Goal: Transaction & Acquisition: Purchase product/service

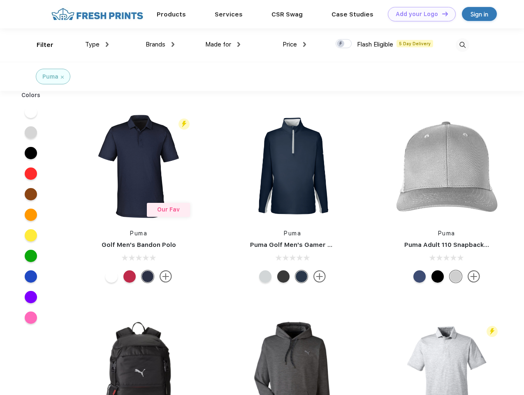
click at [419, 14] on link "Add your Logo Design Tool" at bounding box center [422, 14] width 68 height 14
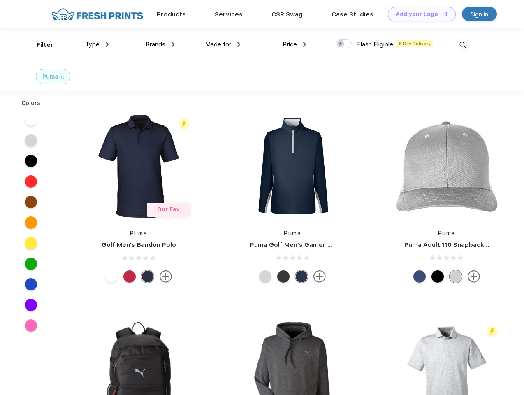
click at [0, 0] on div "Design Tool" at bounding box center [0, 0] width 0 height 0
click at [441, 14] on link "Add your Logo Design Tool" at bounding box center [422, 14] width 68 height 14
click at [39, 45] on div "Filter" at bounding box center [45, 44] width 17 height 9
click at [97, 44] on span "Type" at bounding box center [92, 44] width 14 height 7
click at [160, 44] on span "Brands" at bounding box center [156, 44] width 20 height 7
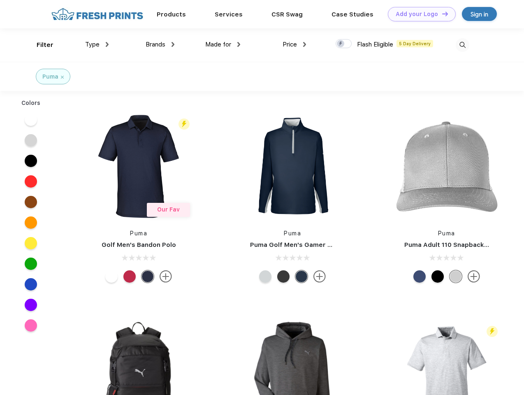
click at [223, 44] on span "Made for" at bounding box center [218, 44] width 26 height 7
click at [294, 44] on span "Price" at bounding box center [289, 44] width 14 height 7
click at [344, 44] on div at bounding box center [343, 43] width 16 height 9
click at [341, 44] on input "checkbox" at bounding box center [337, 41] width 5 height 5
click at [462, 45] on img at bounding box center [463, 45] width 14 height 14
